Goal: Task Accomplishment & Management: Use online tool/utility

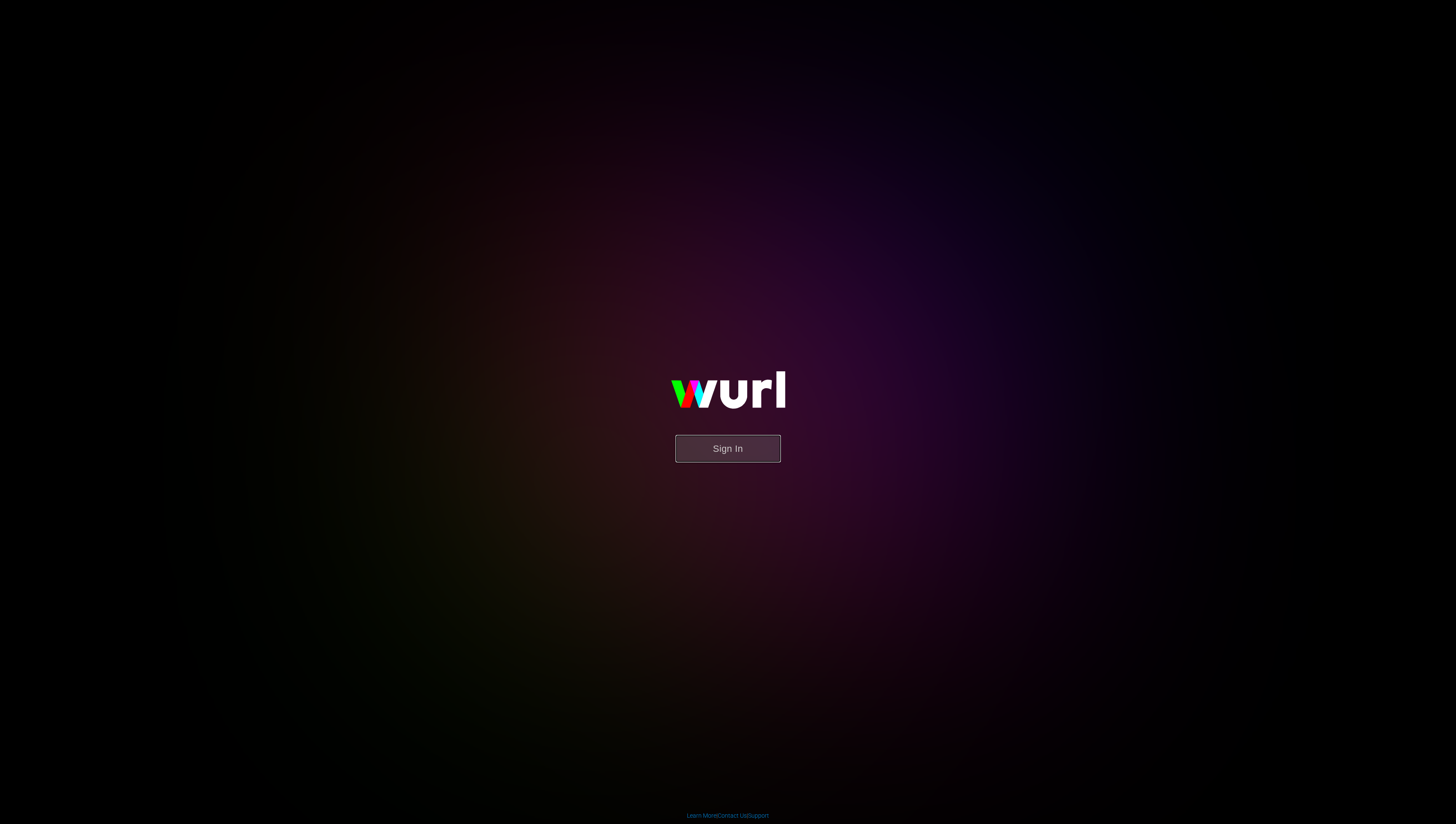
click at [744, 445] on button "Sign In" at bounding box center [728, 448] width 105 height 27
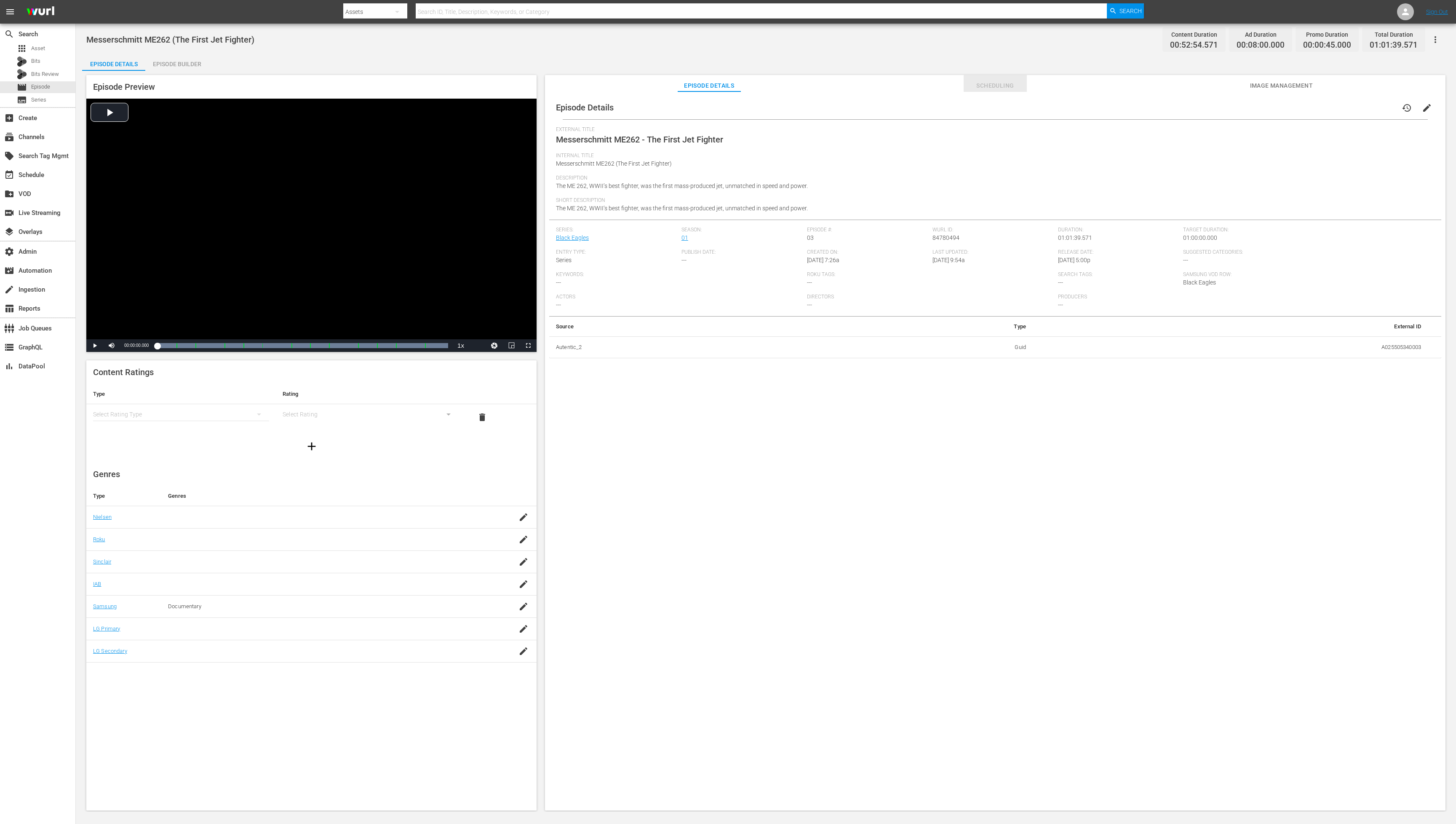
click at [981, 82] on span "Scheduling" at bounding box center [995, 85] width 63 height 11
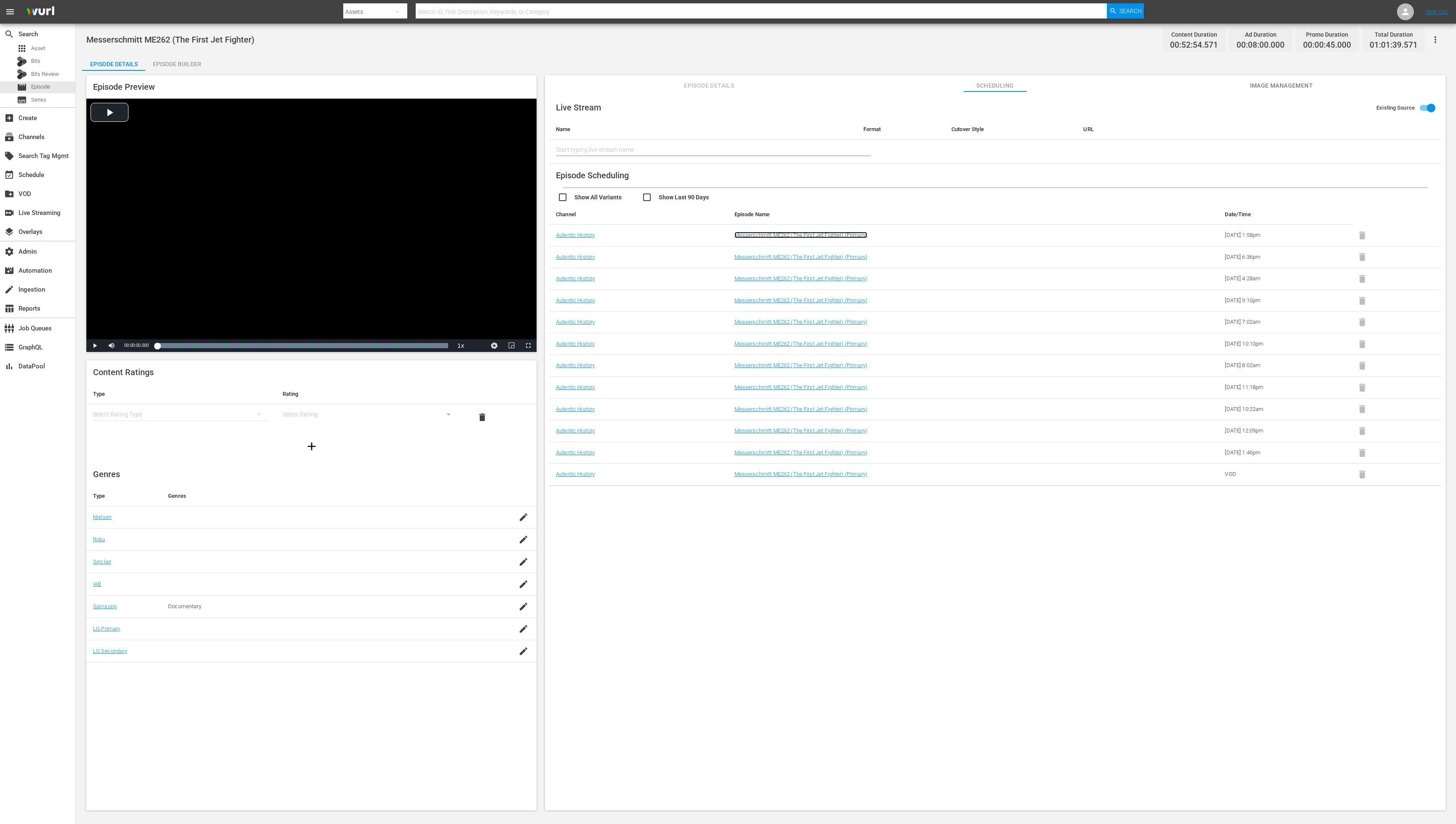
click at [837, 232] on link "Messerschmitt ME262 (The First Jet Fighter) (Primary)" at bounding box center [801, 235] width 132 height 6
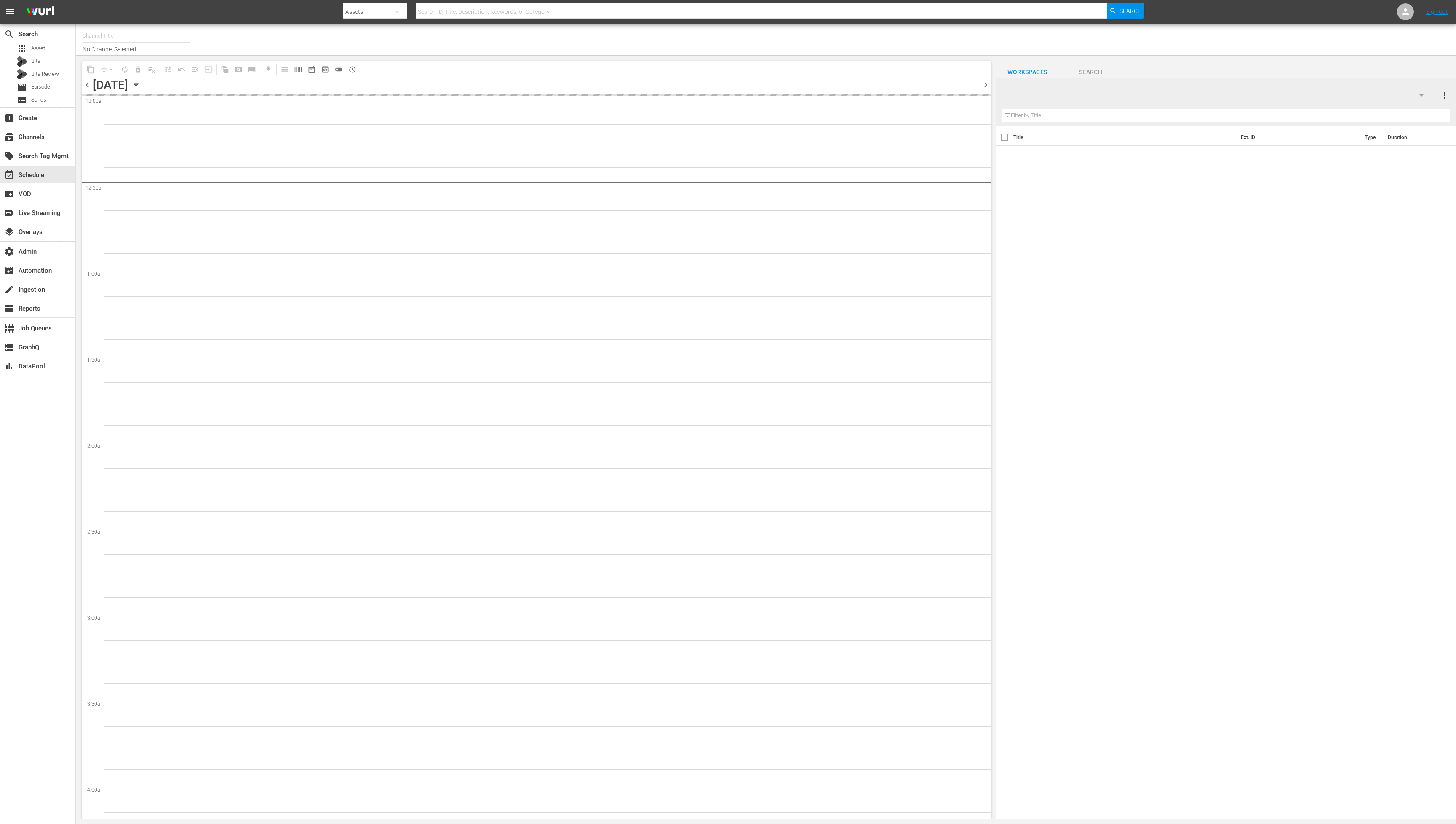
type input "Autentic History (1501)"
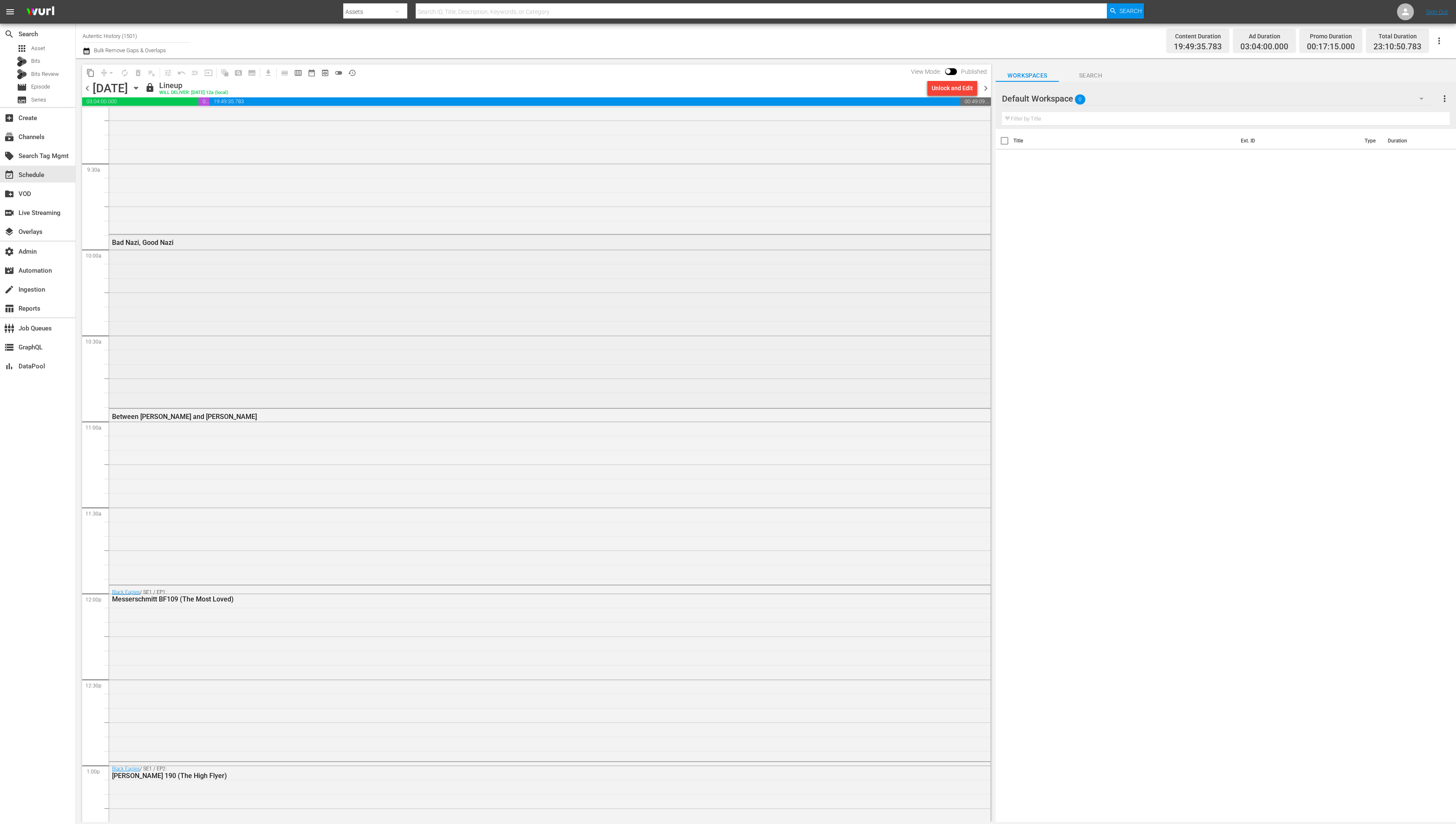
scroll to position [1735, 0]
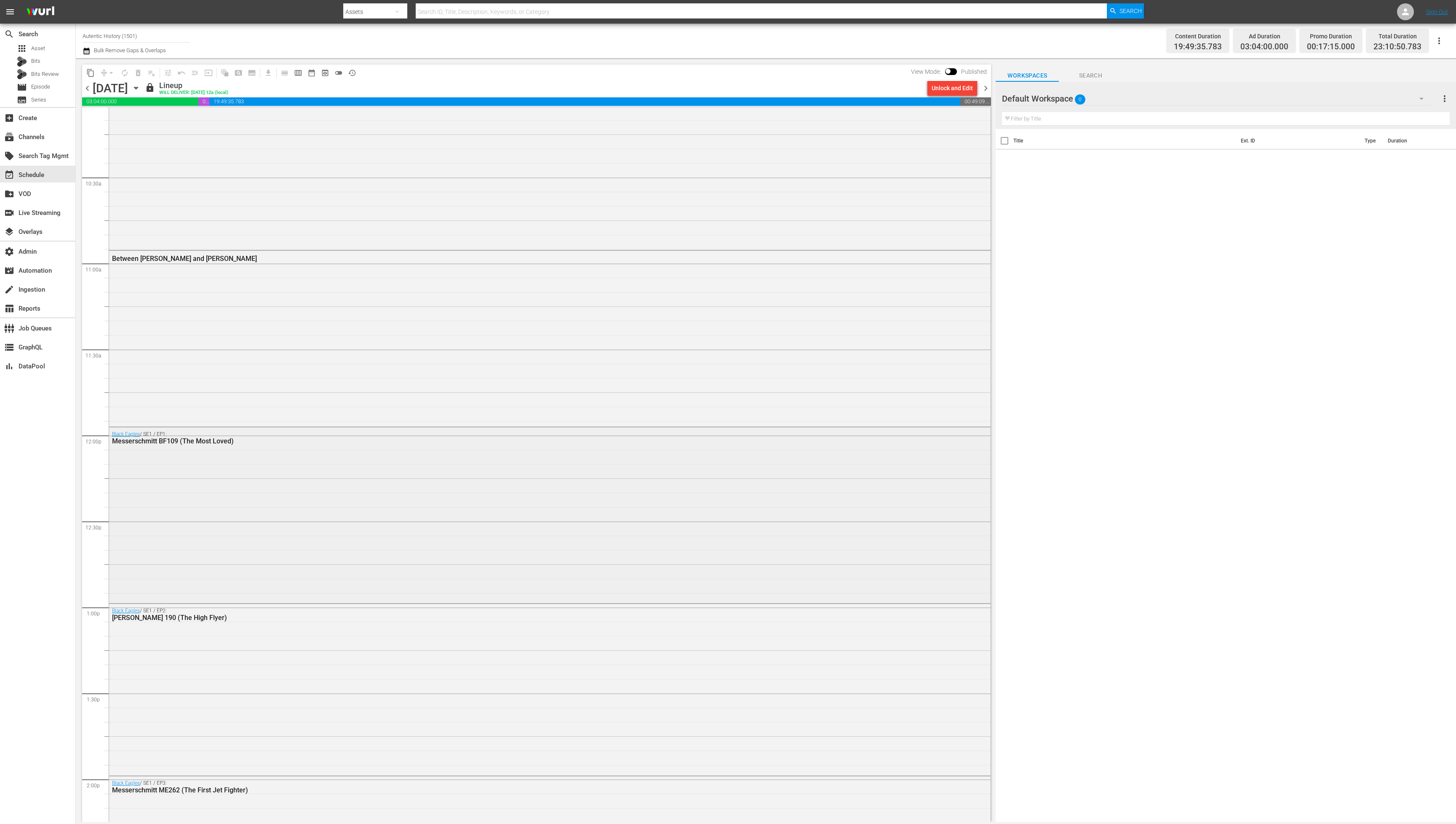
click at [418, 544] on div "Black Eagles / SE1 / EP1: Messerschmitt BF109 (The Most Loved)" at bounding box center [549, 514] width 882 height 174
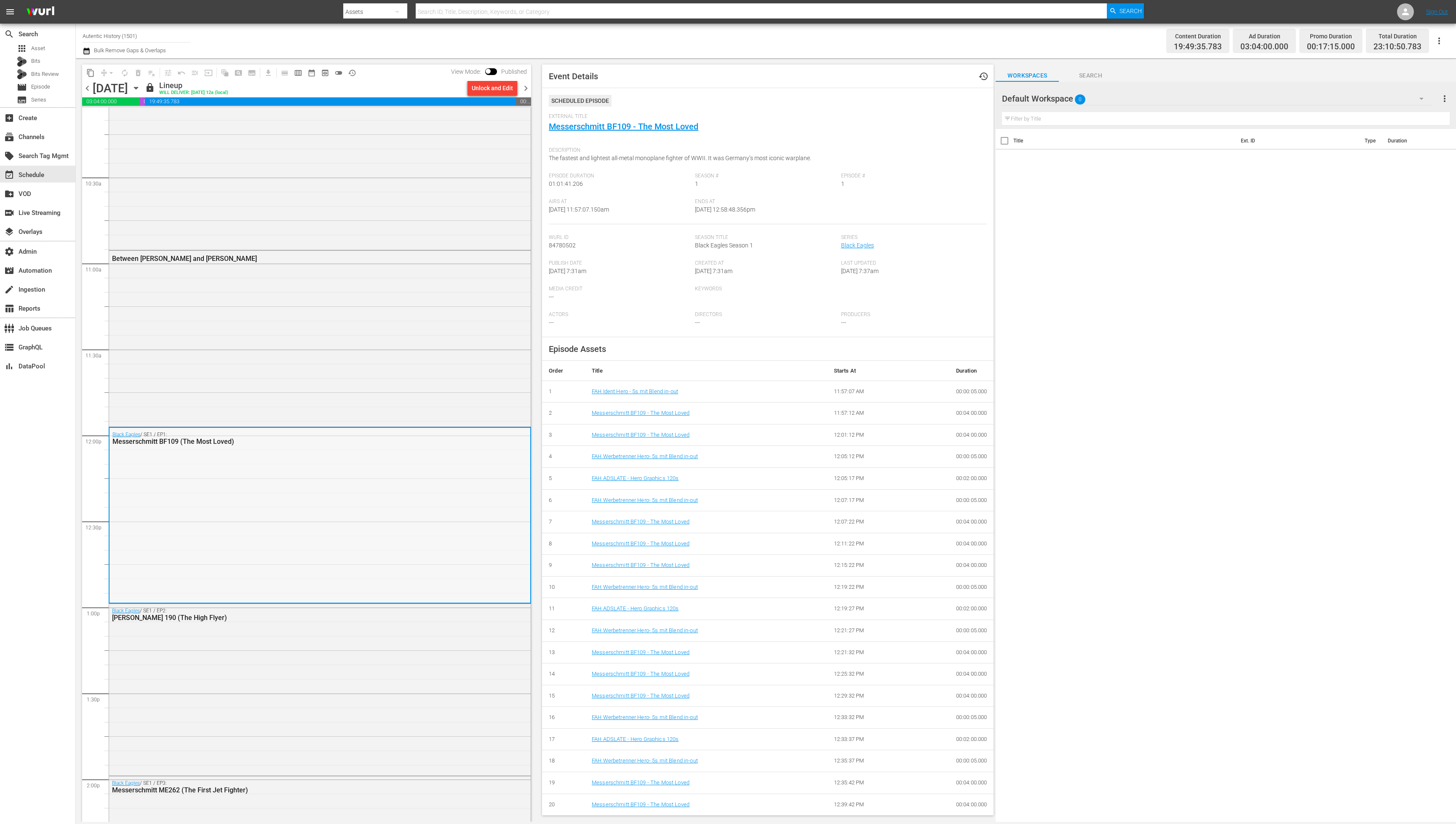
click at [368, 508] on div "Black Eagles / SE1 / EP1: Messerschmitt BF109 (The Most Loved)" at bounding box center [320, 514] width 421 height 174
